Goal: Task Accomplishment & Management: Manage account settings

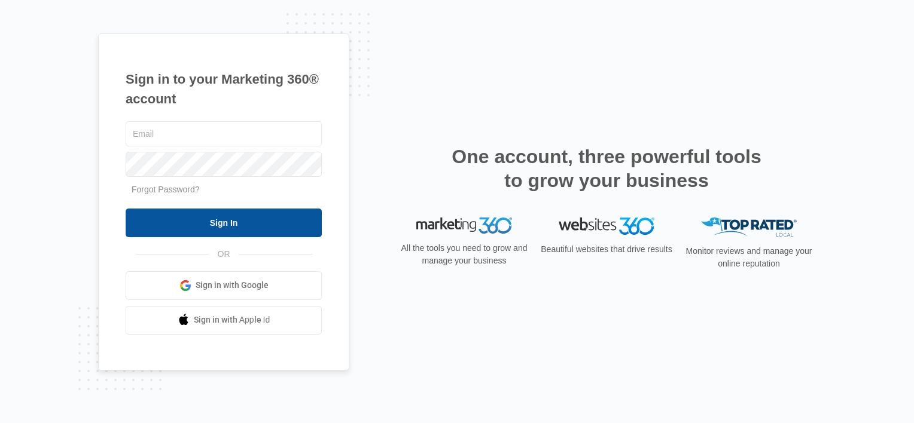
type input "[EMAIL_ADDRESS][DOMAIN_NAME]"
click at [203, 220] on input "Sign In" at bounding box center [224, 223] width 196 height 29
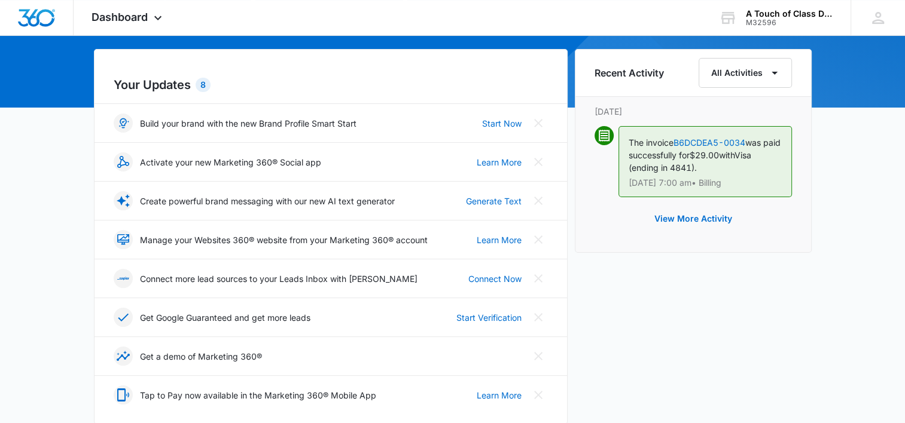
scroll to position [120, 0]
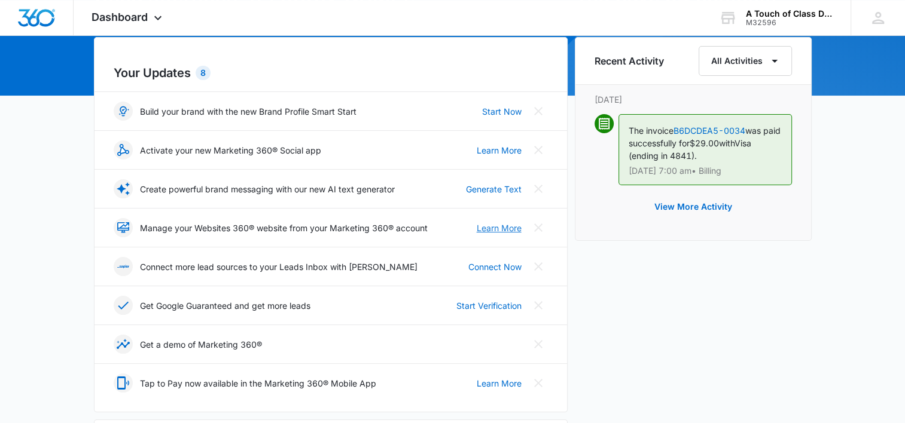
click at [507, 226] on link "Learn More" at bounding box center [499, 228] width 45 height 13
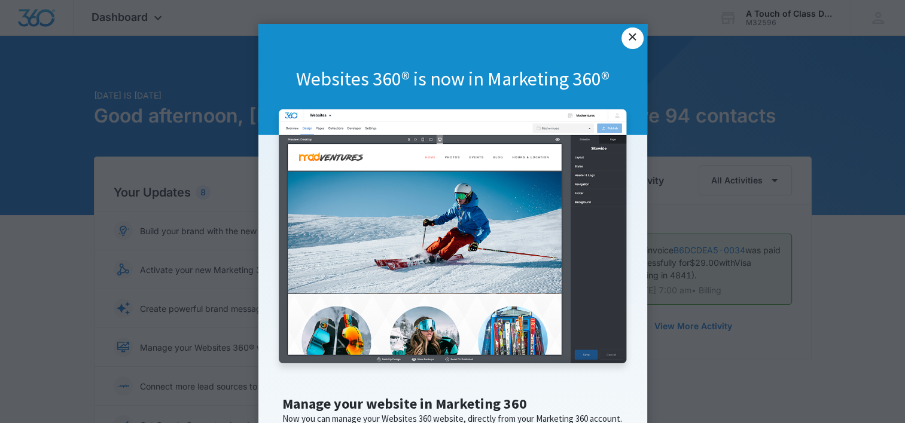
click at [631, 33] on link "×" at bounding box center [632, 39] width 22 height 22
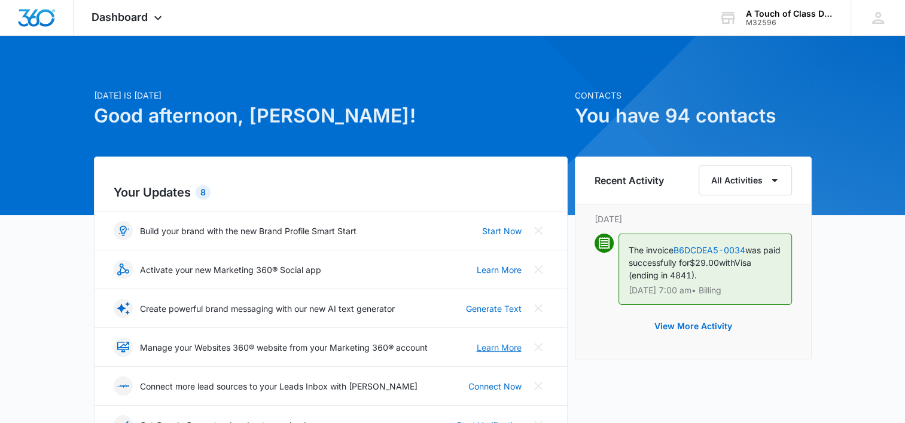
click at [488, 350] on link "Learn More" at bounding box center [499, 347] width 45 height 13
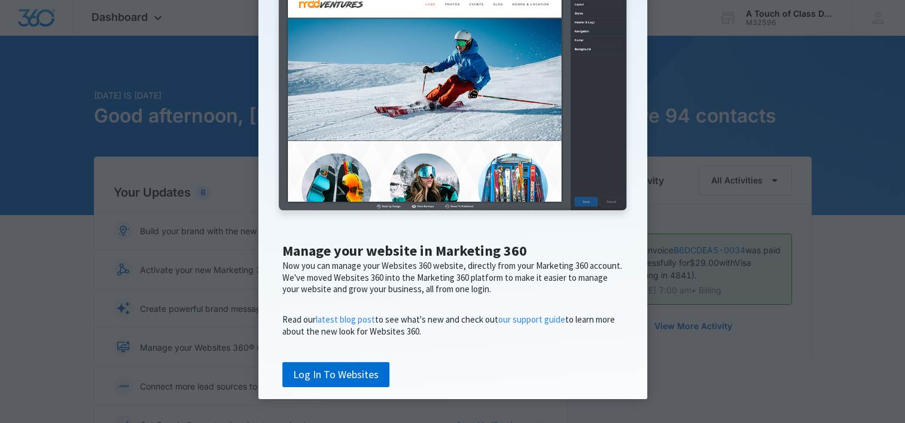
scroll to position [191, 0]
click at [328, 376] on link "Log In To Websites" at bounding box center [335, 374] width 107 height 25
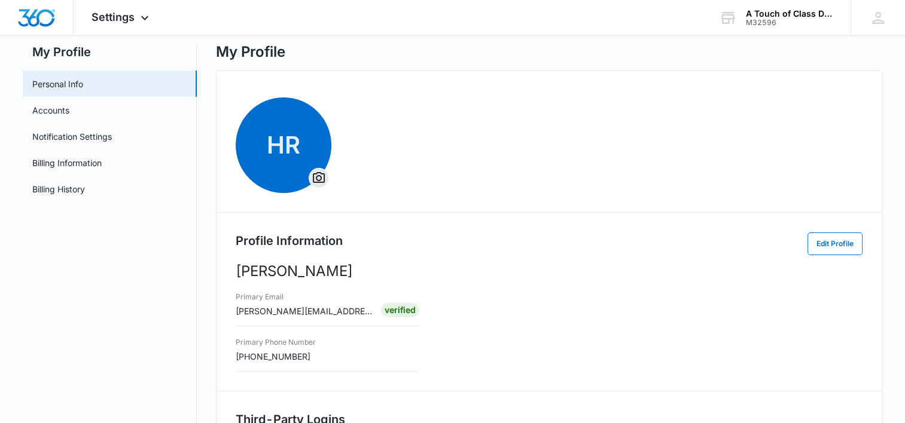
scroll to position [24, 0]
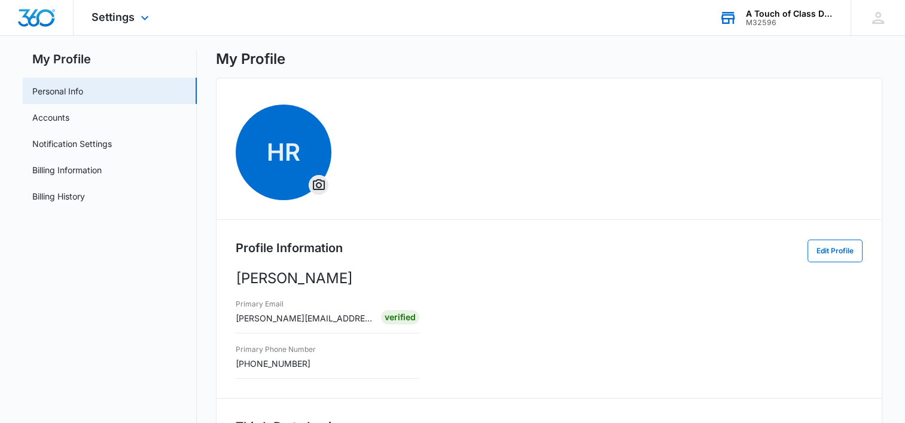
click at [790, 23] on div "M32596" at bounding box center [789, 23] width 87 height 8
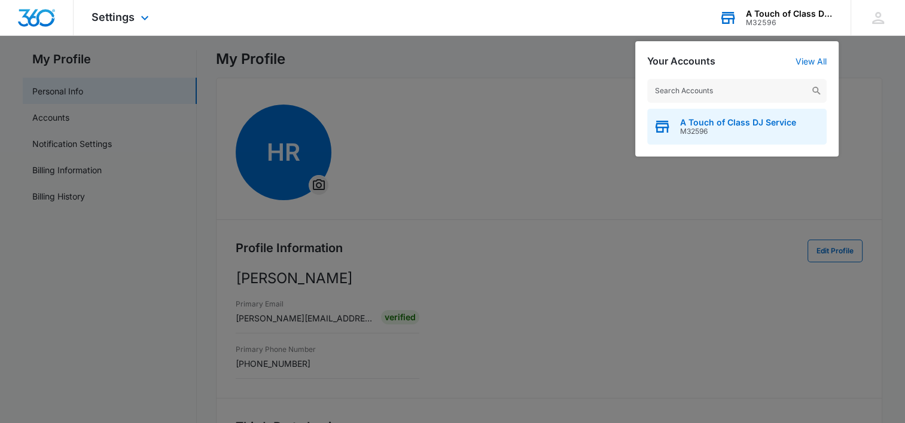
click at [740, 126] on span "A Touch of Class DJ Service" at bounding box center [738, 123] width 116 height 10
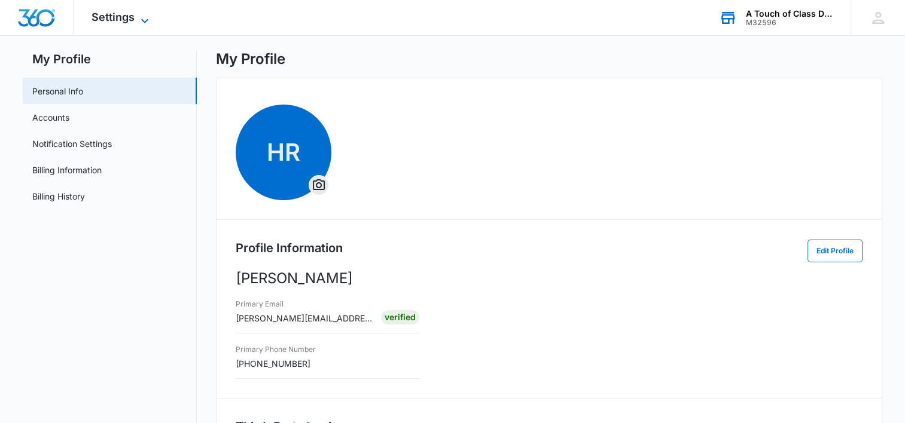
click at [138, 17] on icon at bounding box center [145, 21] width 14 height 14
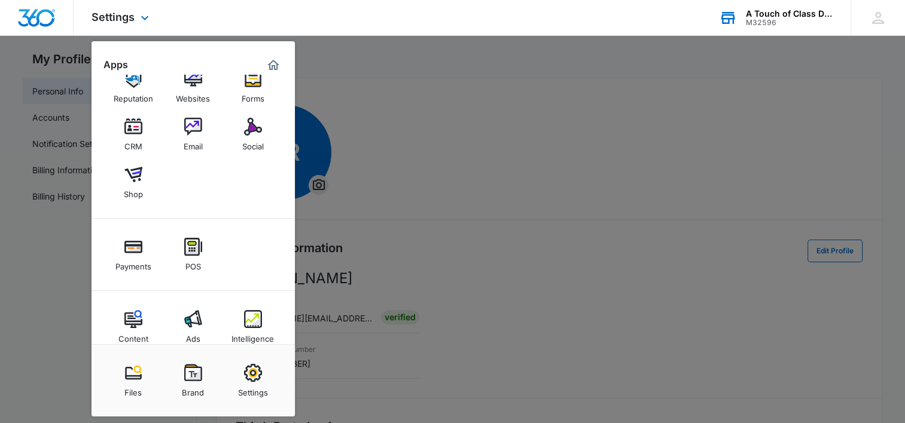
scroll to position [42, 0]
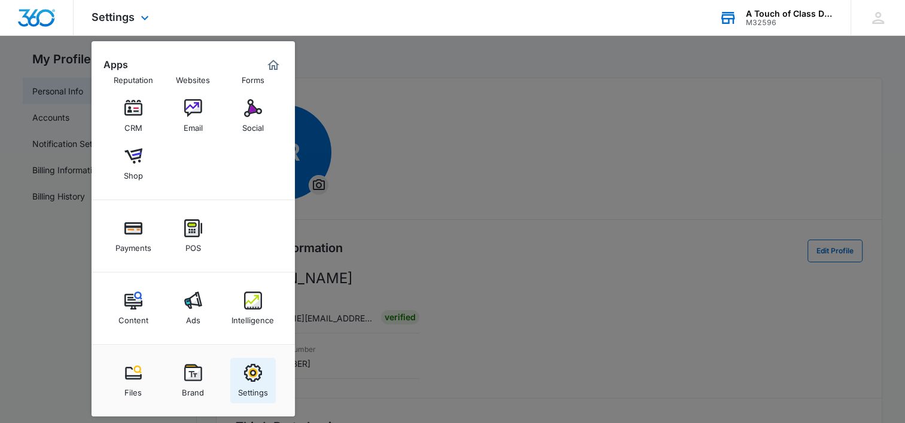
click at [242, 385] on div "Settings" at bounding box center [253, 390] width 30 height 16
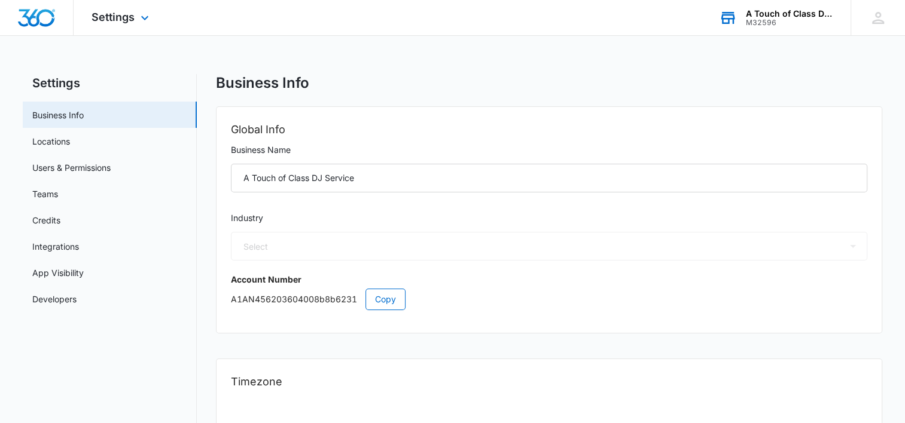
select select "24"
select select "US"
select select "America/[GEOGRAPHIC_DATA]"
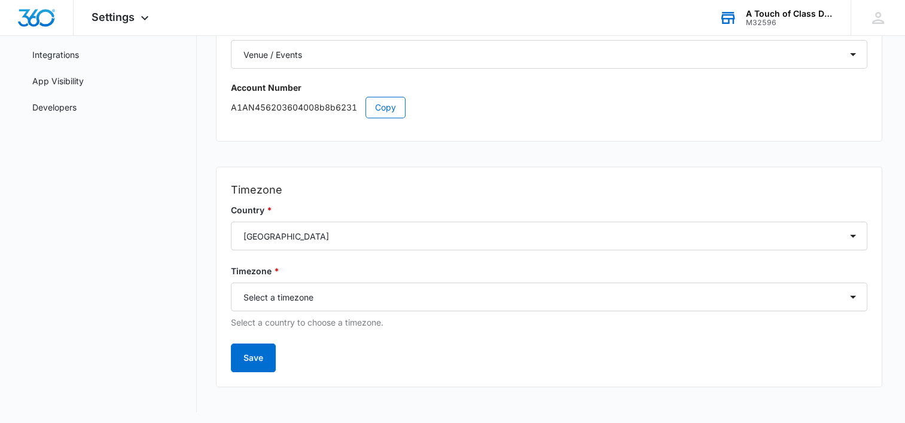
scroll to position [195, 0]
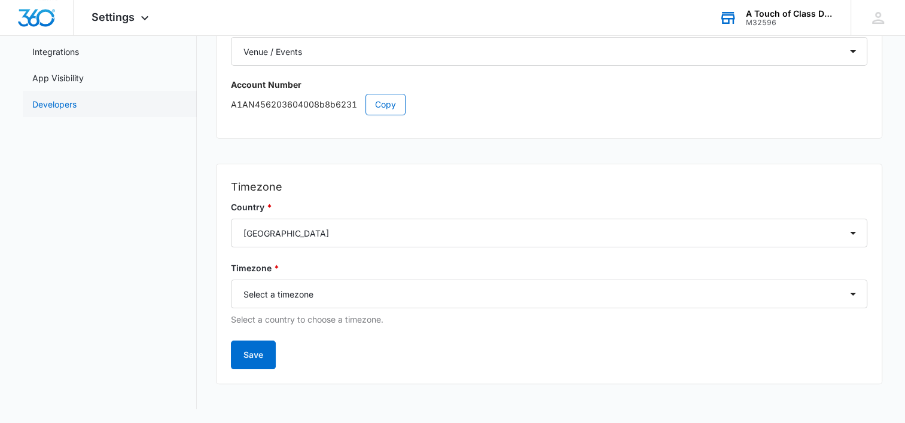
click at [77, 107] on link "Developers" at bounding box center [54, 104] width 44 height 13
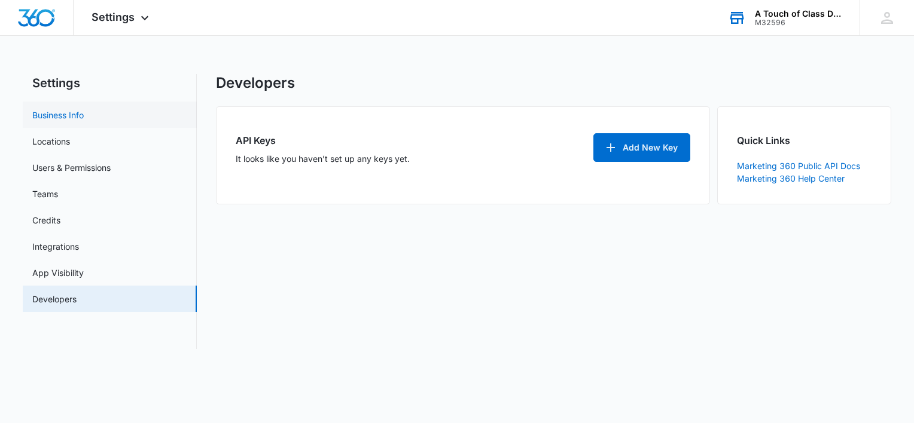
click at [81, 113] on link "Business Info" at bounding box center [57, 115] width 51 height 13
select select "24"
select select "US"
select select "America/[GEOGRAPHIC_DATA]"
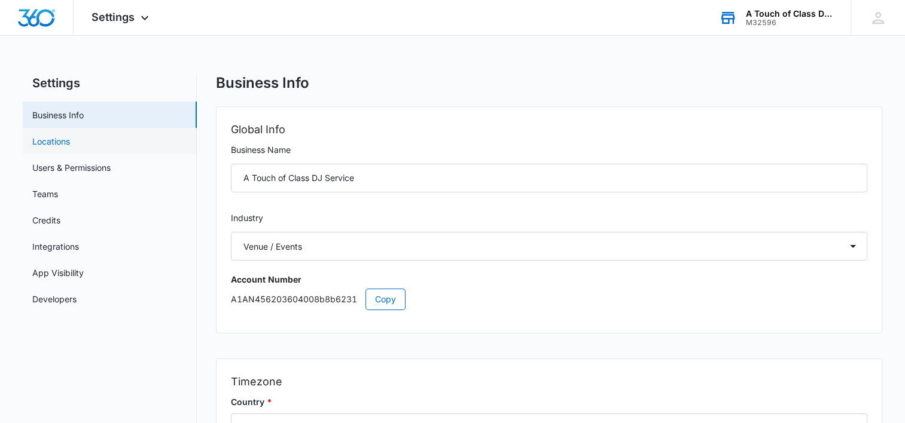
click at [70, 144] on link "Locations" at bounding box center [51, 141] width 38 height 13
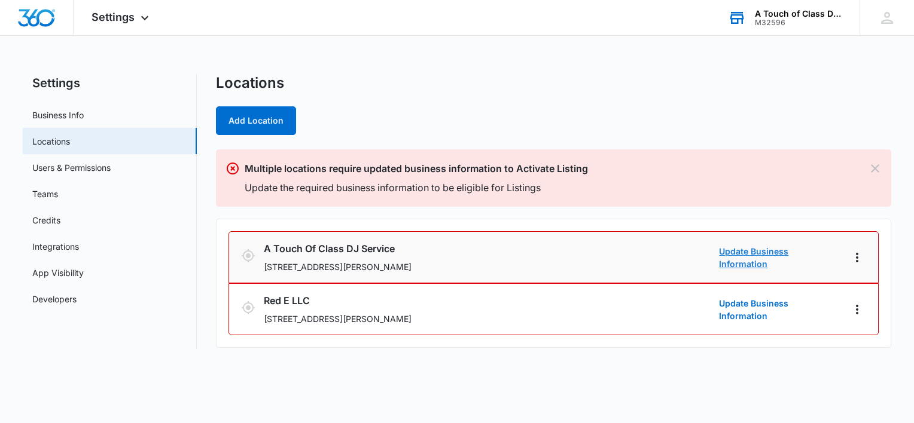
click at [756, 258] on link "Update Business Information" at bounding box center [779, 257] width 120 height 25
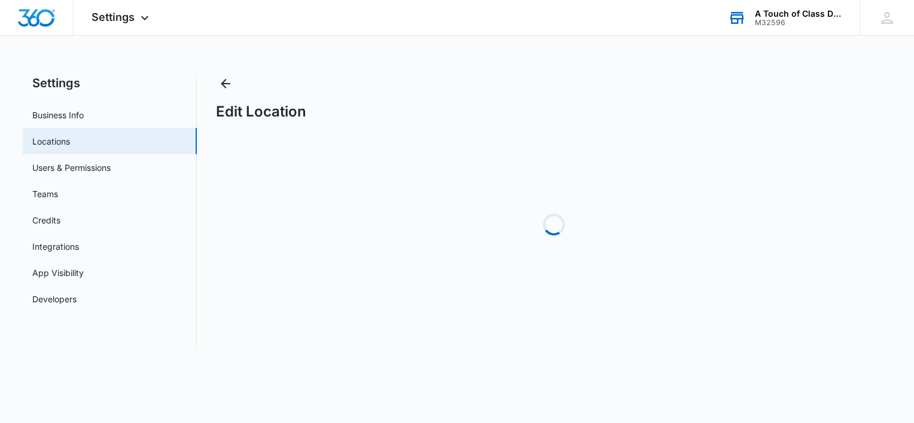
select select "[US_STATE]"
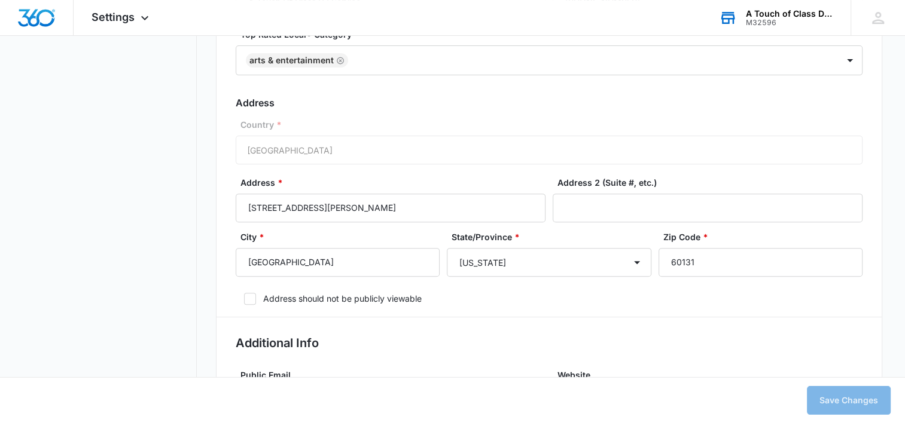
scroll to position [407, 0]
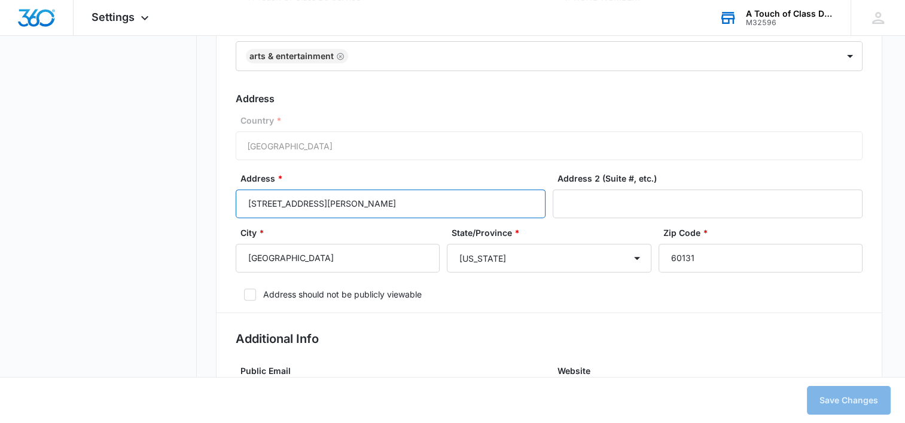
click at [325, 203] on input "[STREET_ADDRESS][PERSON_NAME]" at bounding box center [391, 204] width 310 height 29
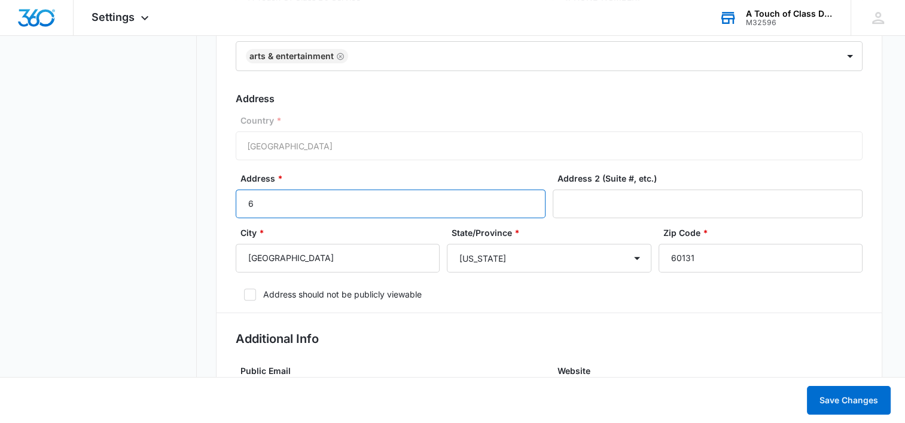
type input "[STREET_ADDRESS][PERSON_NAME]"
select select "[US_STATE]"
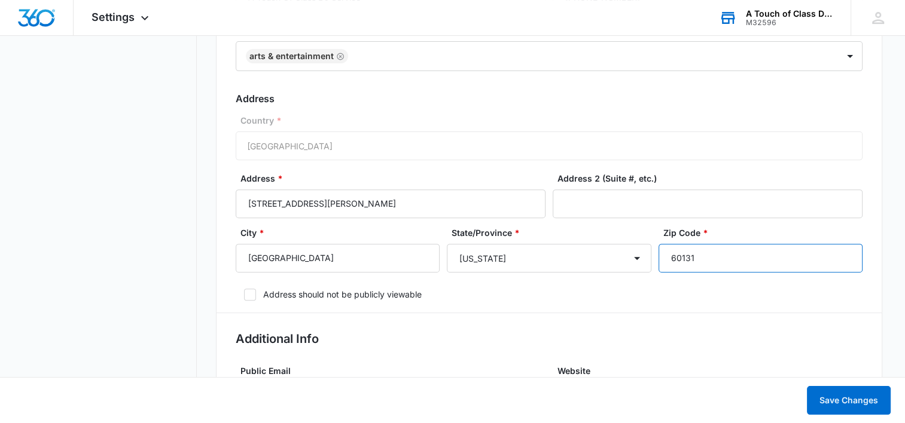
click at [701, 259] on input "60131" at bounding box center [760, 258] width 204 height 29
type input "6"
type input "42134"
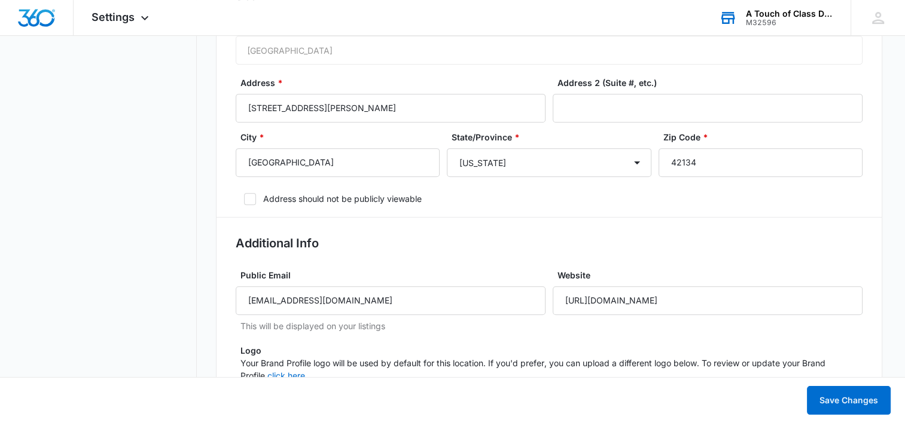
scroll to position [526, 0]
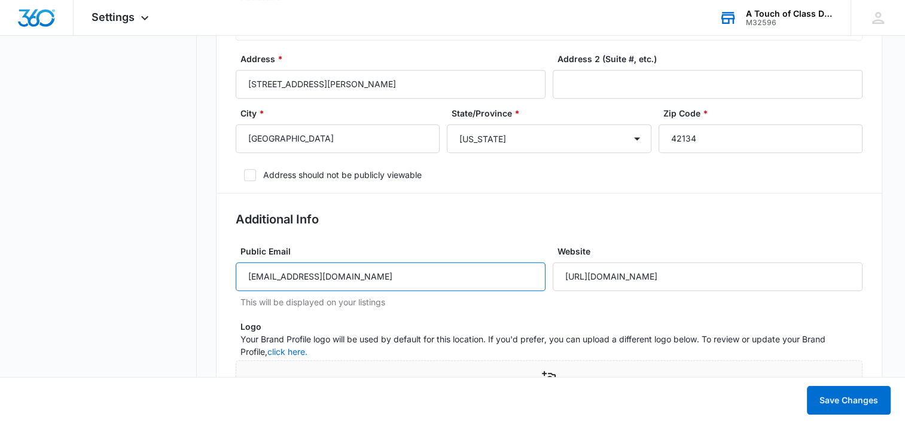
click at [315, 279] on input "[EMAIL_ADDRESS][DOMAIN_NAME]" at bounding box center [391, 276] width 310 height 29
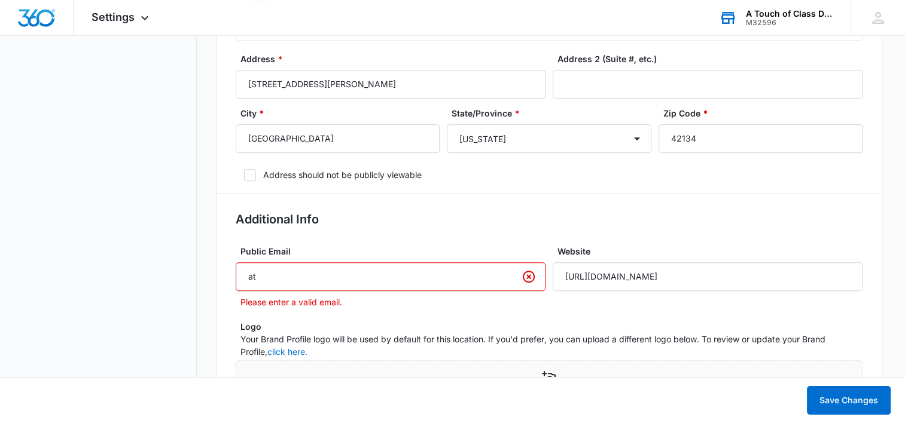
type input "a"
type input "[EMAIL_ADDRESS][DOMAIN_NAME]"
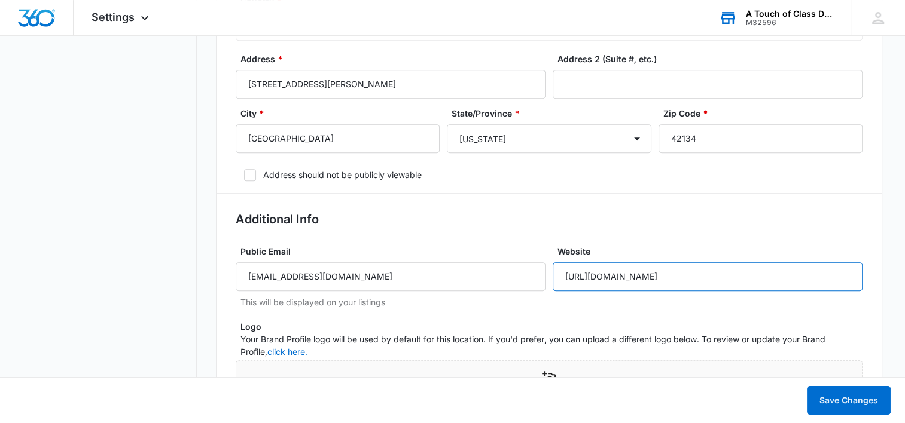
click at [665, 282] on input "[URL][DOMAIN_NAME]" at bounding box center [707, 276] width 310 height 29
type input "[DOMAIN_NAME]"
click at [652, 321] on label "Logo" at bounding box center [553, 326] width 627 height 13
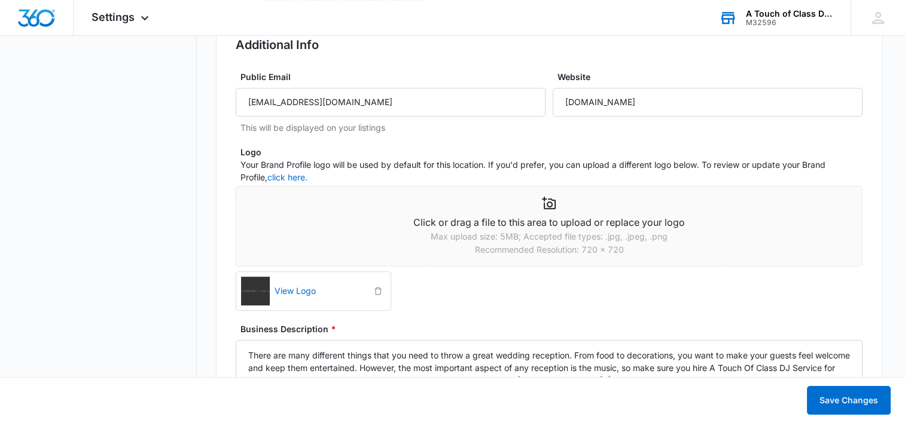
scroll to position [709, 0]
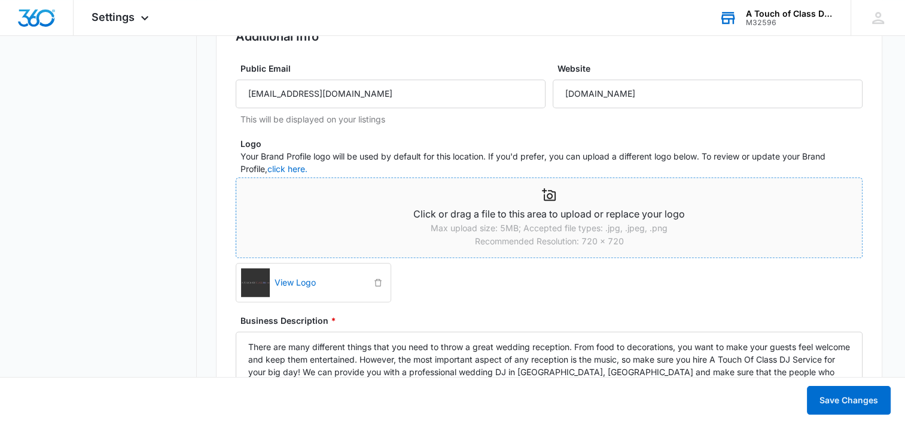
click at [546, 200] on icon at bounding box center [549, 195] width 14 height 14
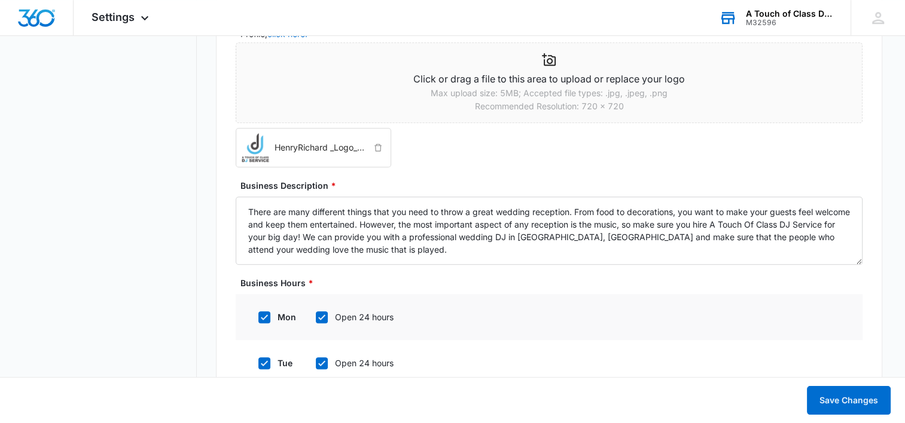
scroll to position [853, 0]
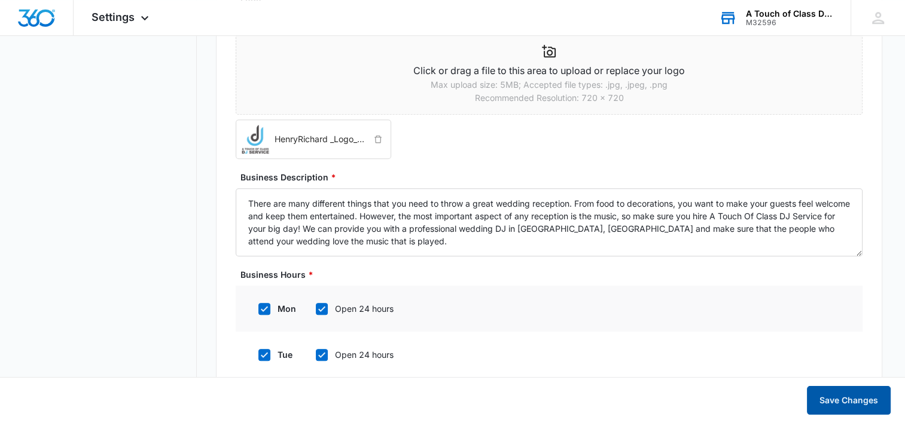
click at [853, 401] on button "Save Changes" at bounding box center [849, 400] width 84 height 29
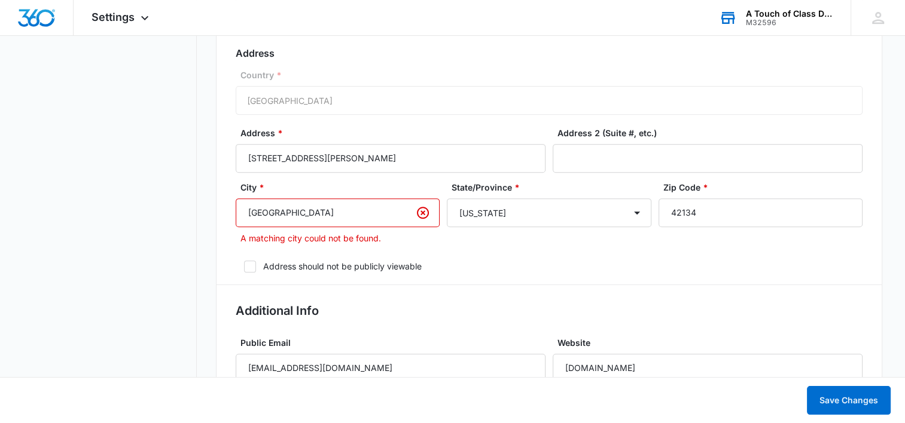
click at [298, 215] on input "[GEOGRAPHIC_DATA]" at bounding box center [338, 213] width 204 height 29
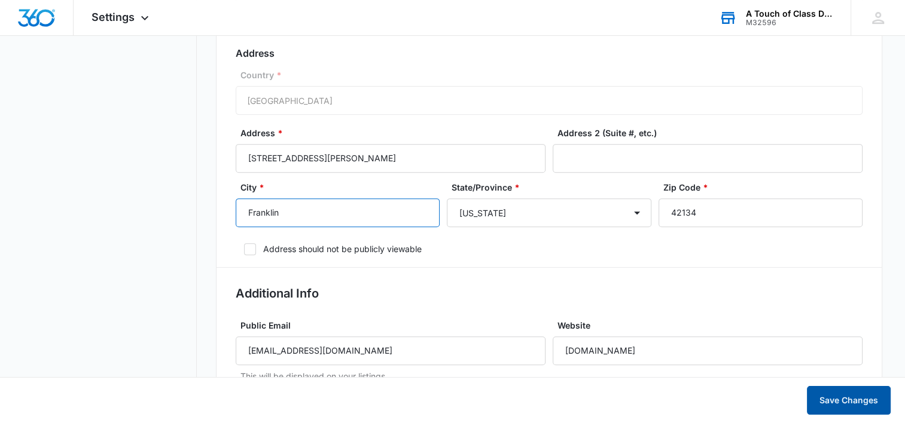
type input "Franklin"
click at [832, 401] on button "Save Changes" at bounding box center [849, 400] width 84 height 29
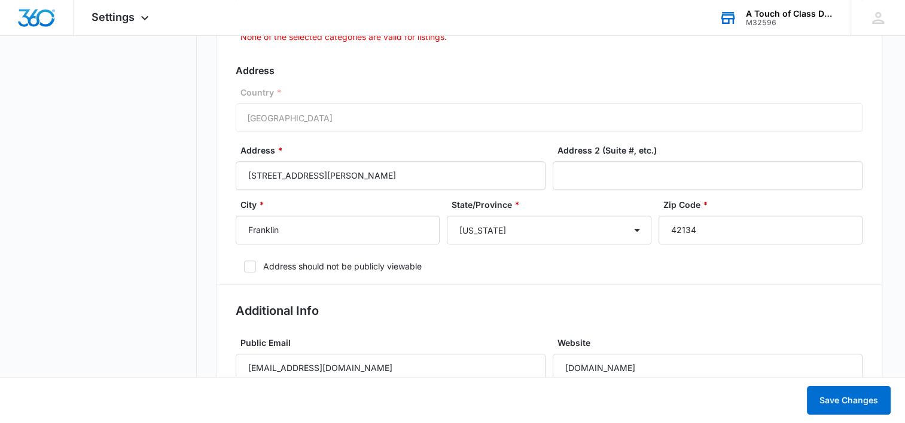
click at [248, 265] on icon at bounding box center [249, 266] width 7 height 5
click at [244, 265] on input "Address should not be publicly viewable" at bounding box center [240, 266] width 8 height 8
checkbox input "true"
click at [838, 406] on button "Save Changes" at bounding box center [849, 400] width 84 height 29
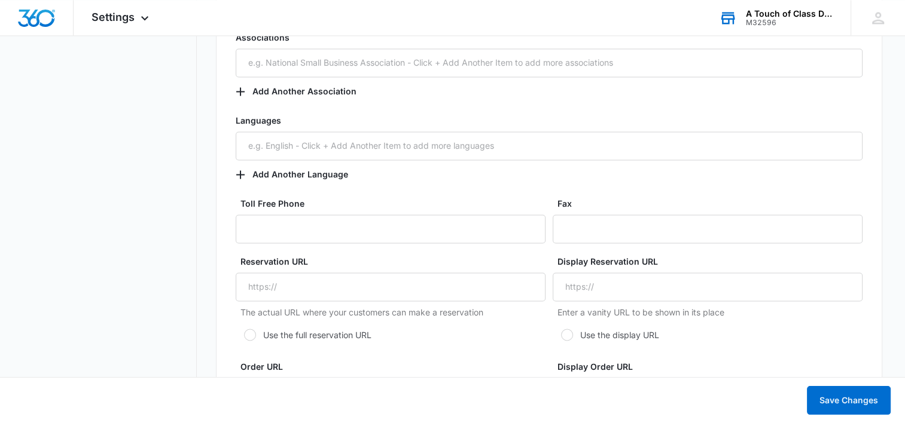
scroll to position [1959, 0]
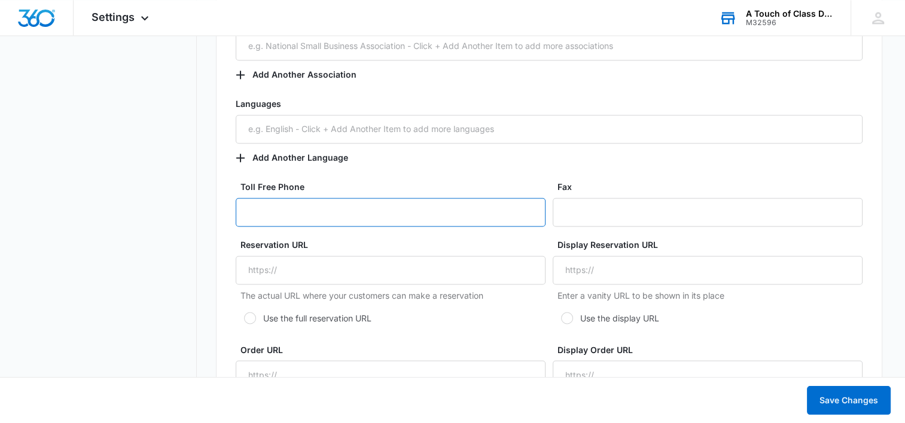
click at [252, 211] on input "Toll Free Phone" at bounding box center [391, 212] width 310 height 29
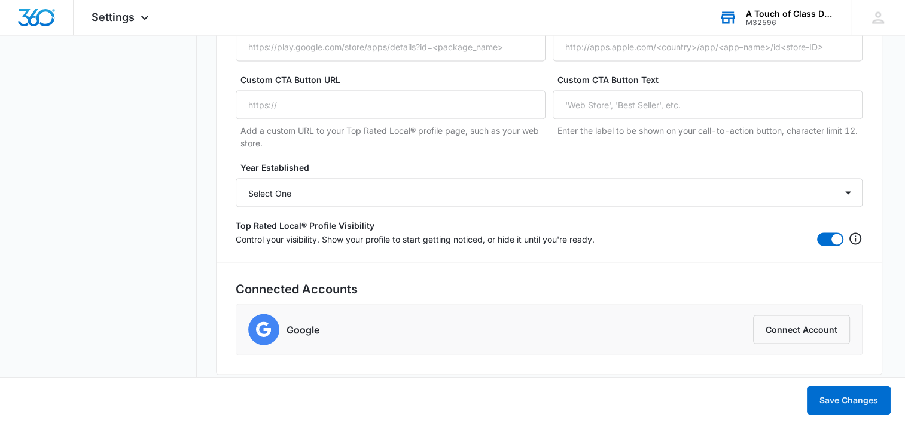
scroll to position [2394, 0]
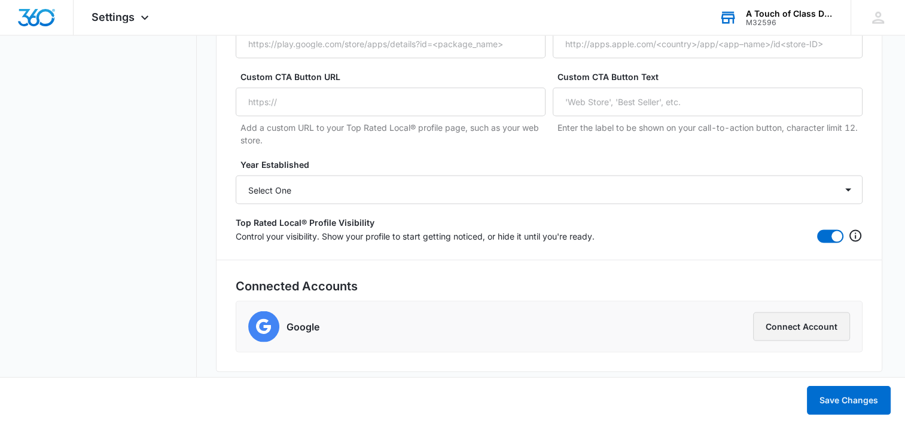
type input "[PHONE_NUMBER]"
click at [818, 333] on button "Connect Account" at bounding box center [801, 327] width 97 height 29
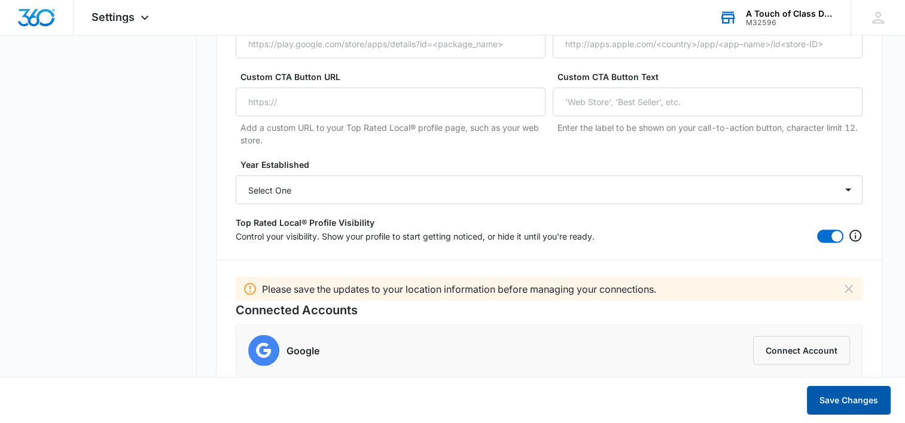
click at [856, 404] on button "Save Changes" at bounding box center [849, 400] width 84 height 29
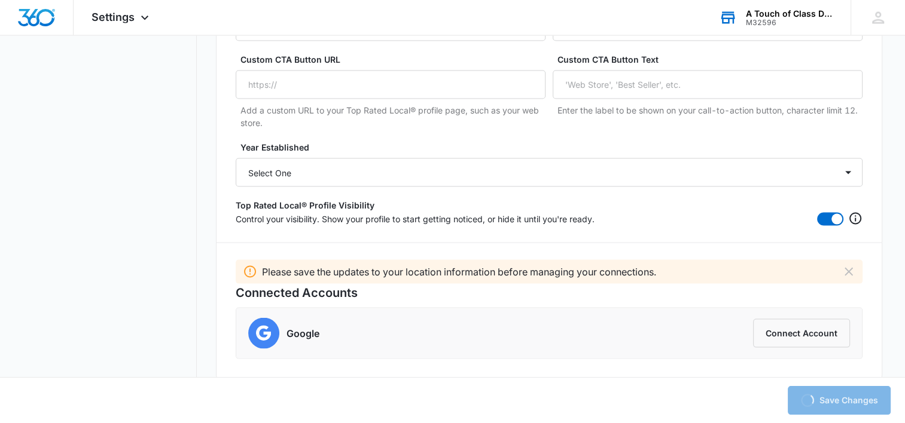
scroll to position [251, 0]
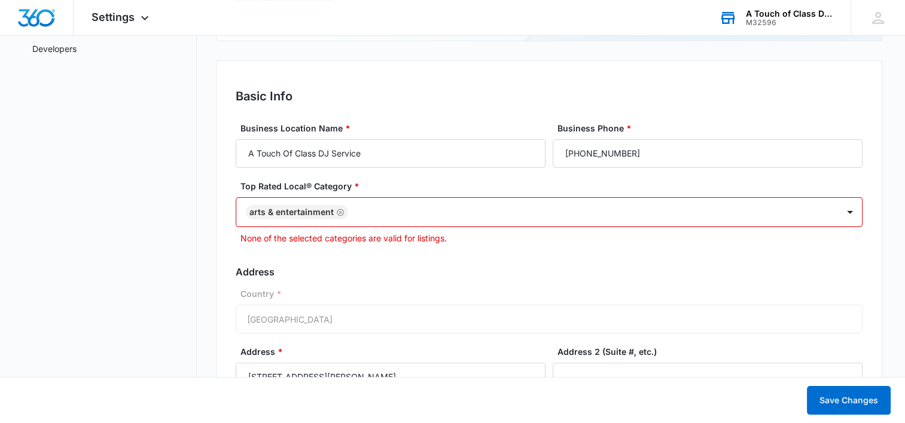
click at [339, 210] on icon "Remove Arts & Entertainment" at bounding box center [340, 212] width 8 height 9
click at [326, 210] on div at bounding box center [534, 211] width 575 height 15
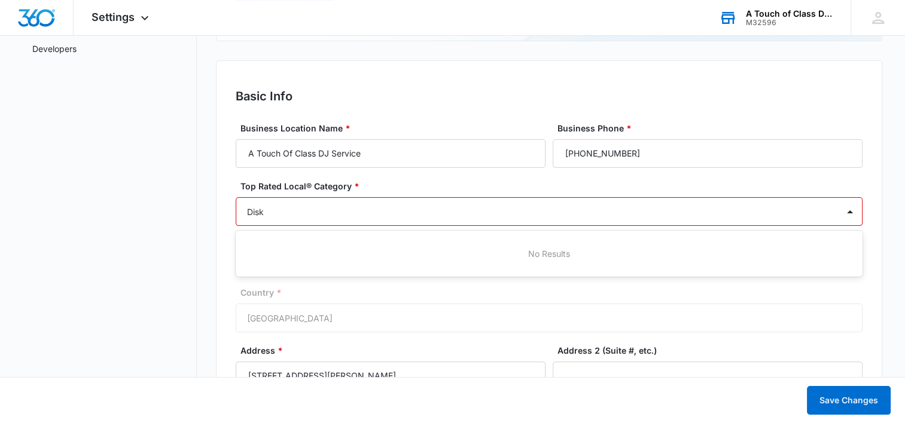
type input "Dis"
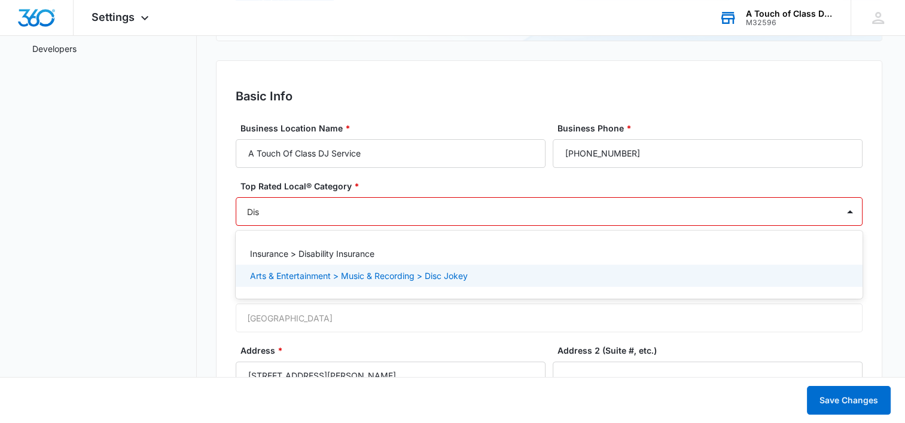
click at [348, 280] on p "Arts & Entertainment > Music & Recording > Disc Jokey" at bounding box center [359, 276] width 218 height 13
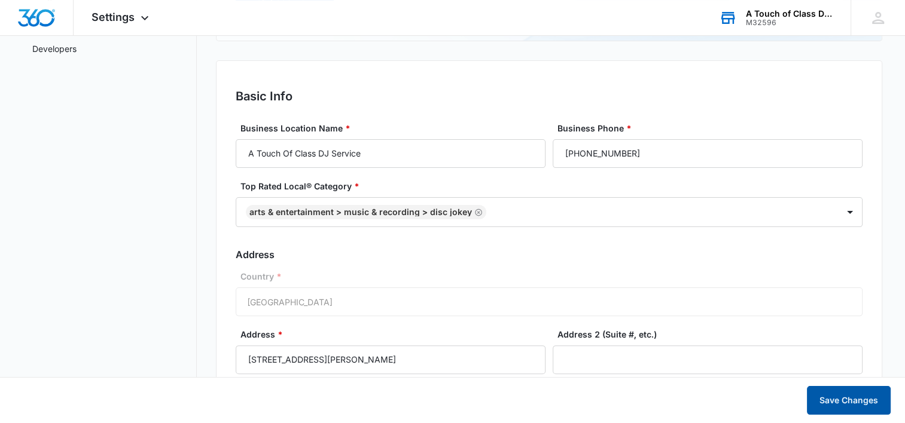
click at [861, 401] on button "Save Changes" at bounding box center [849, 400] width 84 height 29
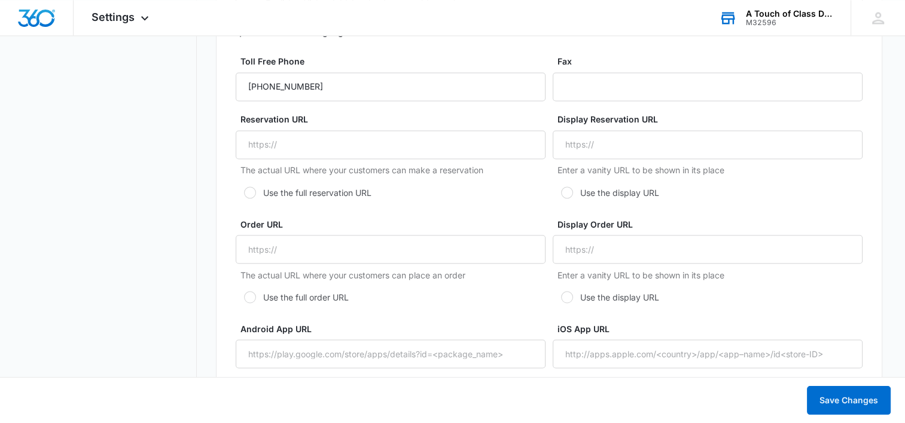
scroll to position [2377, 0]
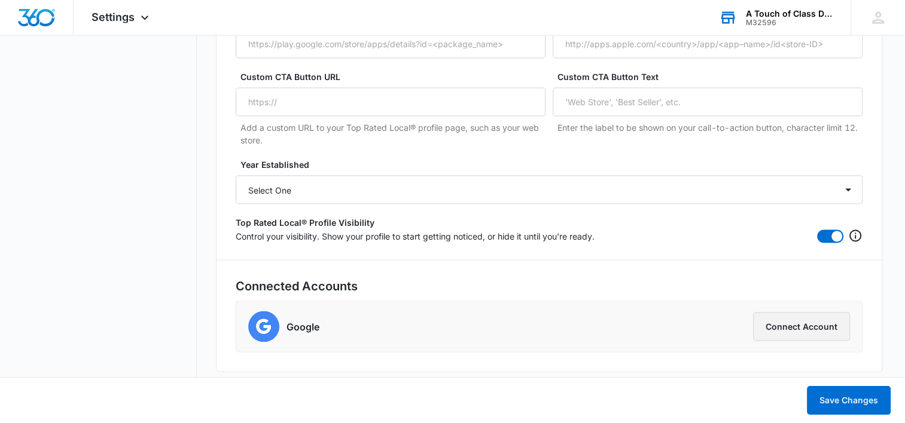
click at [817, 328] on button "Connect Account" at bounding box center [801, 327] width 97 height 29
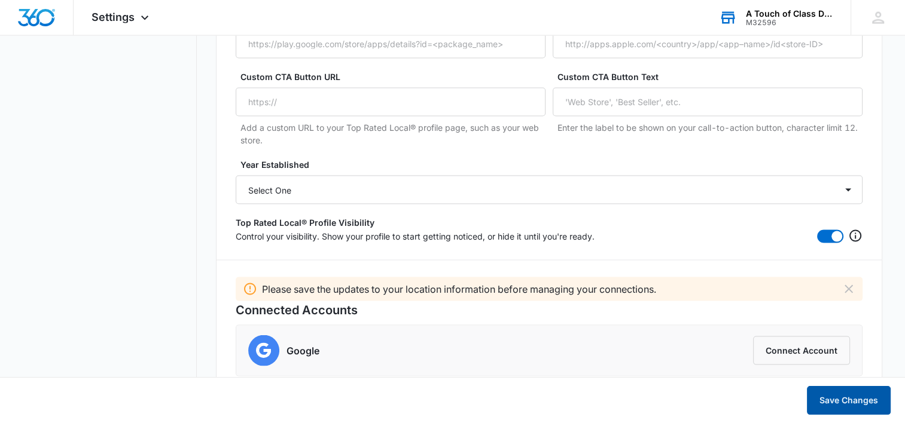
click at [830, 405] on button "Save Changes" at bounding box center [849, 400] width 84 height 29
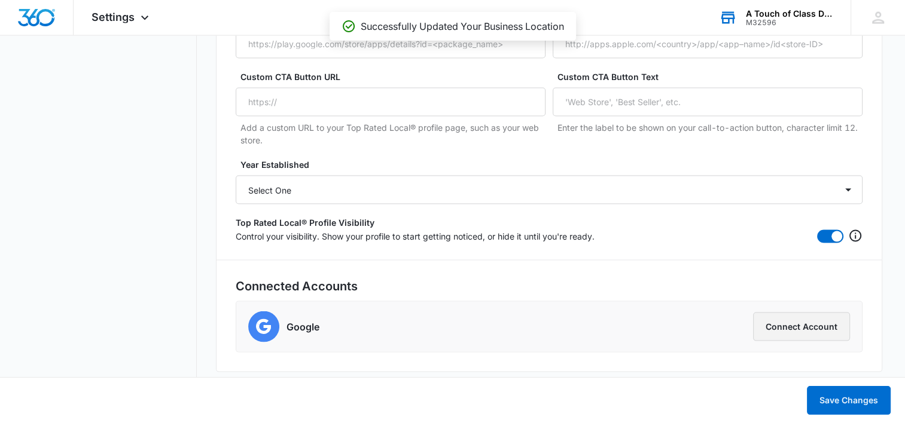
click at [813, 321] on button "Connect Account" at bounding box center [801, 327] width 97 height 29
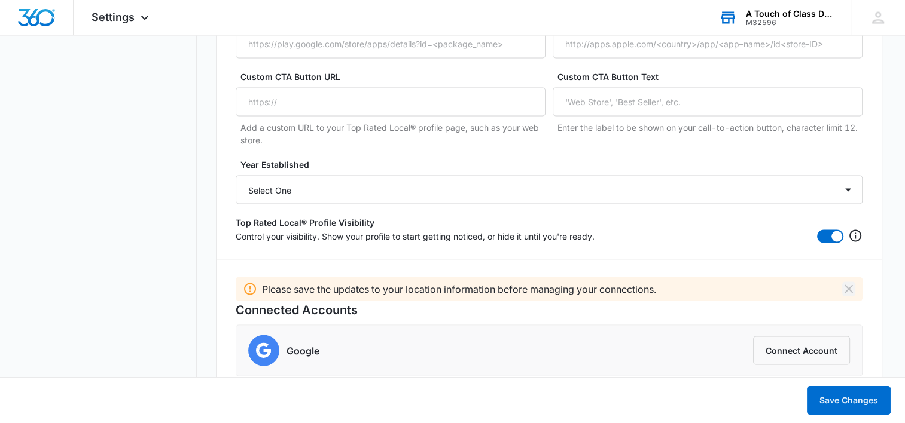
click at [849, 289] on icon "Dismiss" at bounding box center [848, 289] width 8 height 8
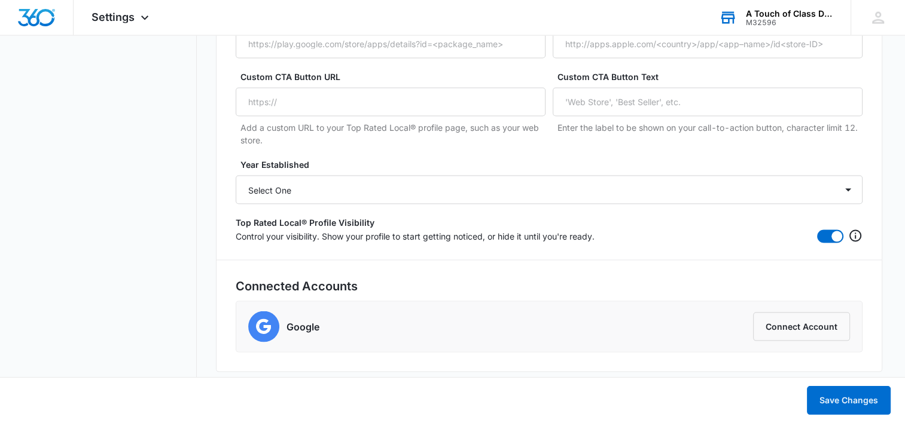
click at [768, 171] on div "Year Established Select One 2025 2024 2023 2022 2021 2020 2019 2018 2017 2016 2…" at bounding box center [549, 181] width 627 height 46
click at [125, 18] on span "Settings" at bounding box center [112, 17] width 43 height 13
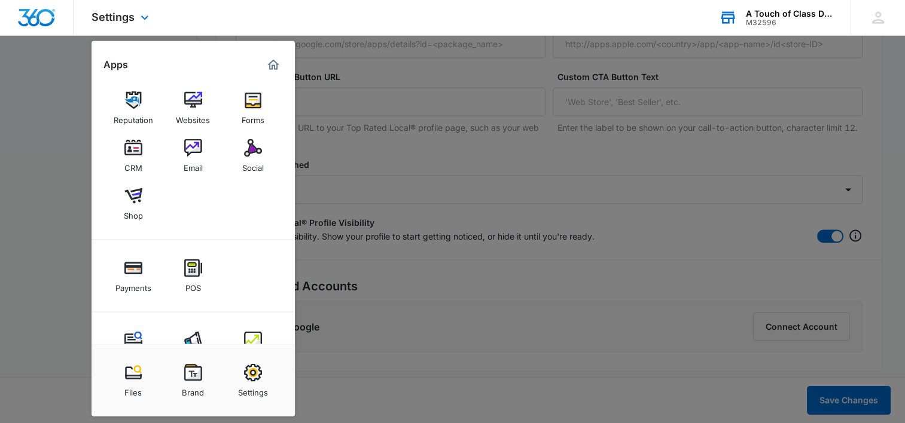
scroll to position [0, 0]
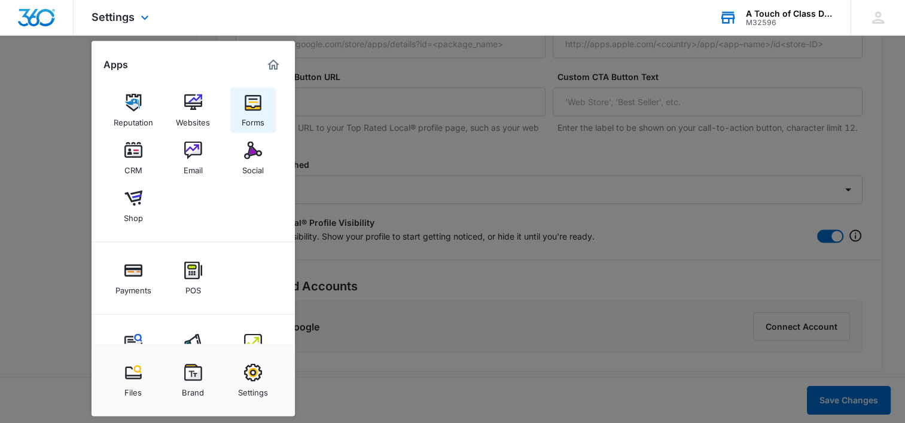
click at [251, 114] on div "Forms" at bounding box center [253, 120] width 23 height 16
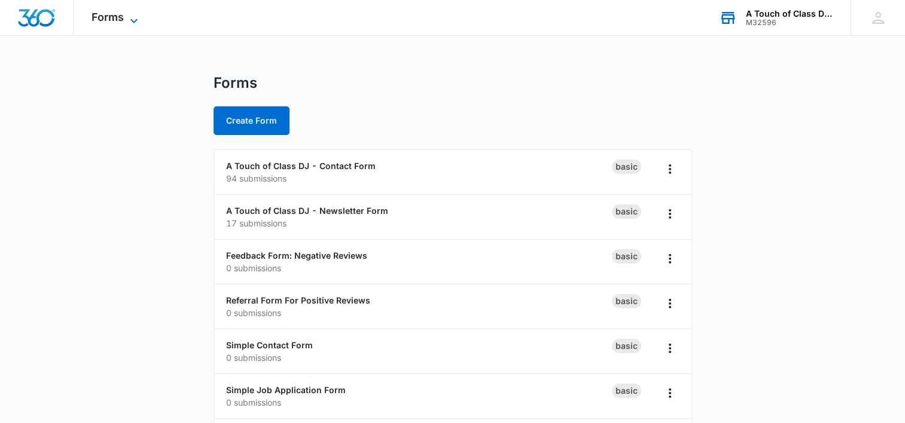
click at [110, 15] on span "Forms" at bounding box center [107, 17] width 32 height 13
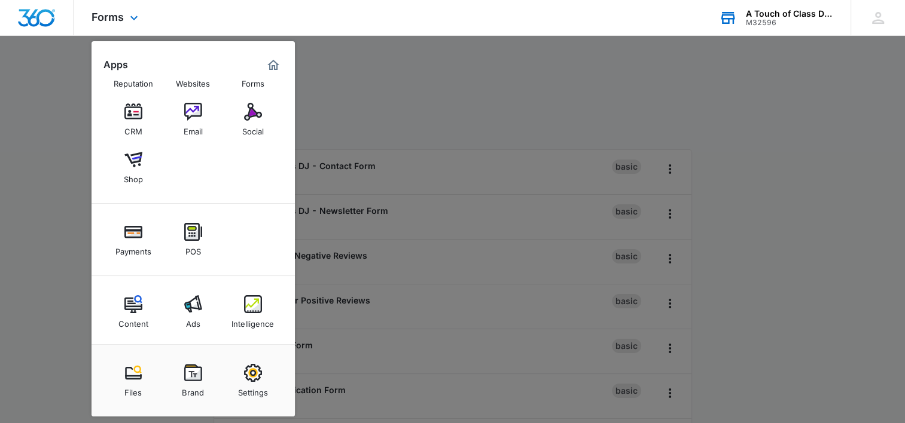
scroll to position [42, 0]
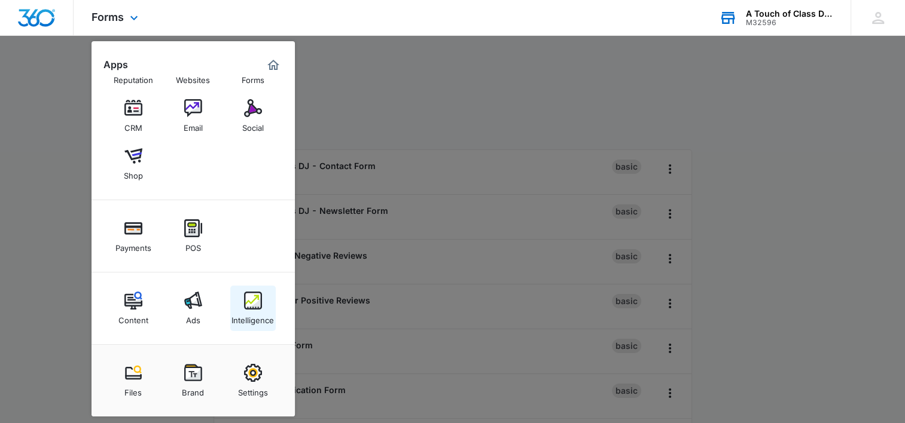
click at [248, 306] on img at bounding box center [253, 301] width 18 height 18
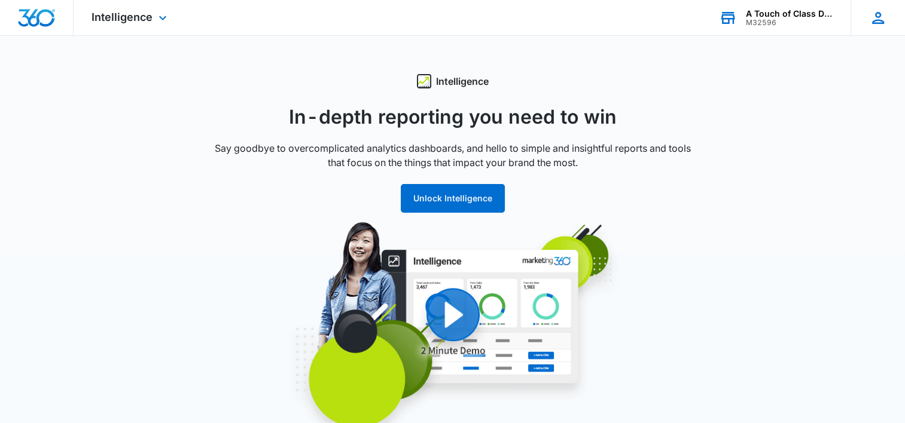
click at [883, 17] on icon at bounding box center [878, 18] width 18 height 18
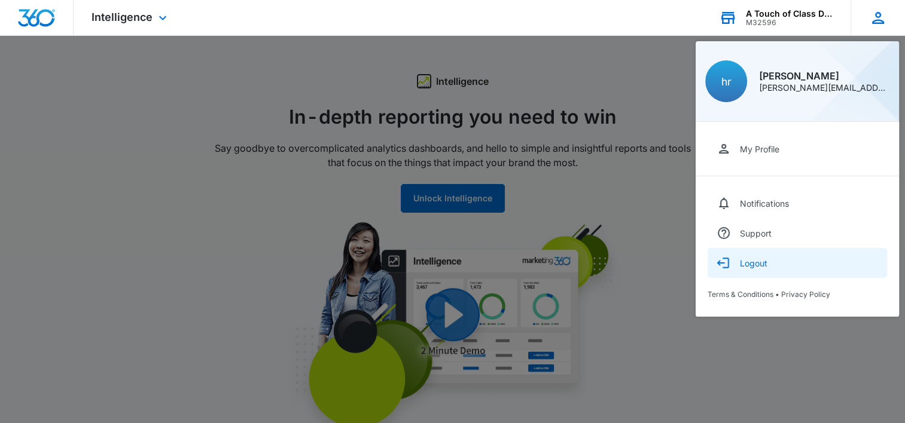
click at [752, 268] on div "Logout" at bounding box center [754, 263] width 28 height 10
